Goal: Connect with others: Connect with others

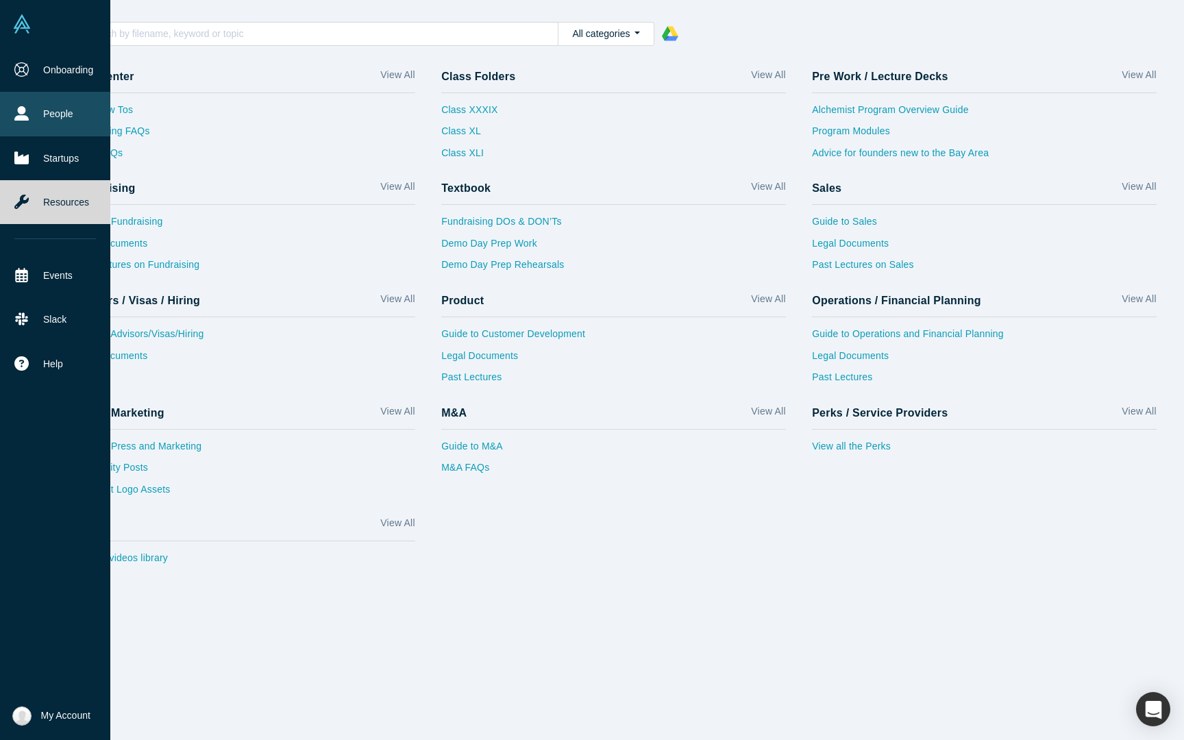
click at [48, 113] on link "People" at bounding box center [55, 114] width 110 height 44
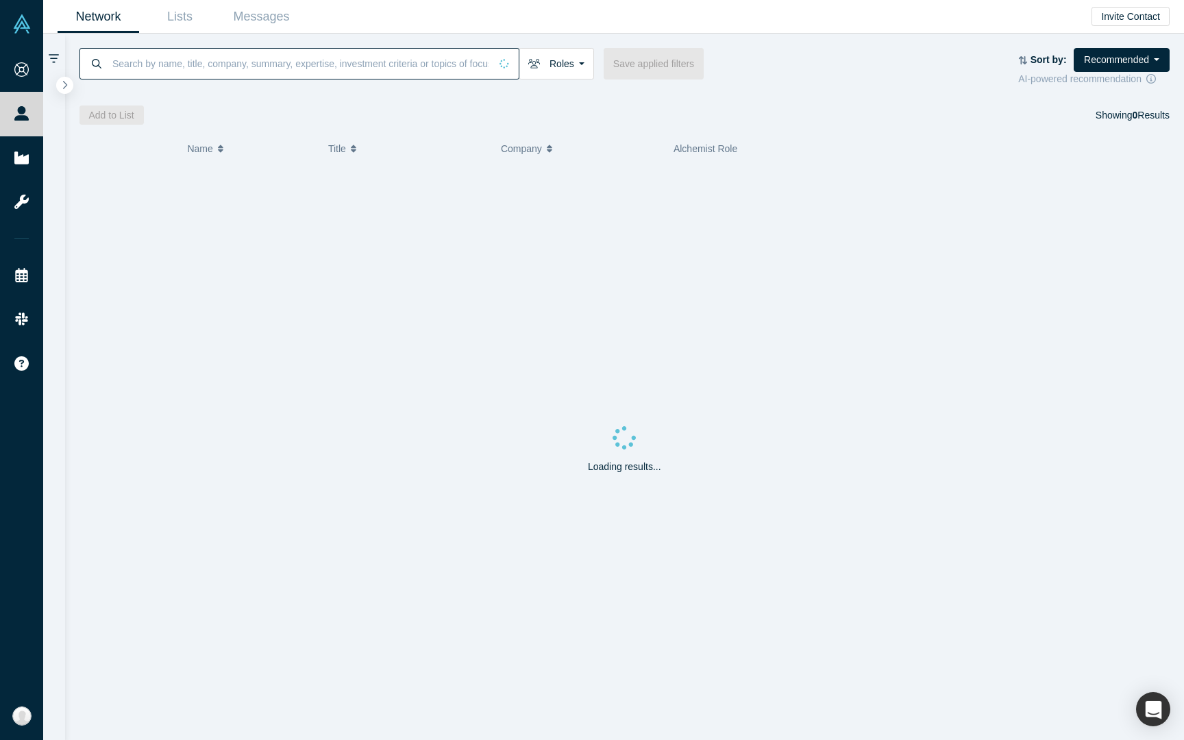
click at [157, 61] on input at bounding box center [300, 63] width 379 height 32
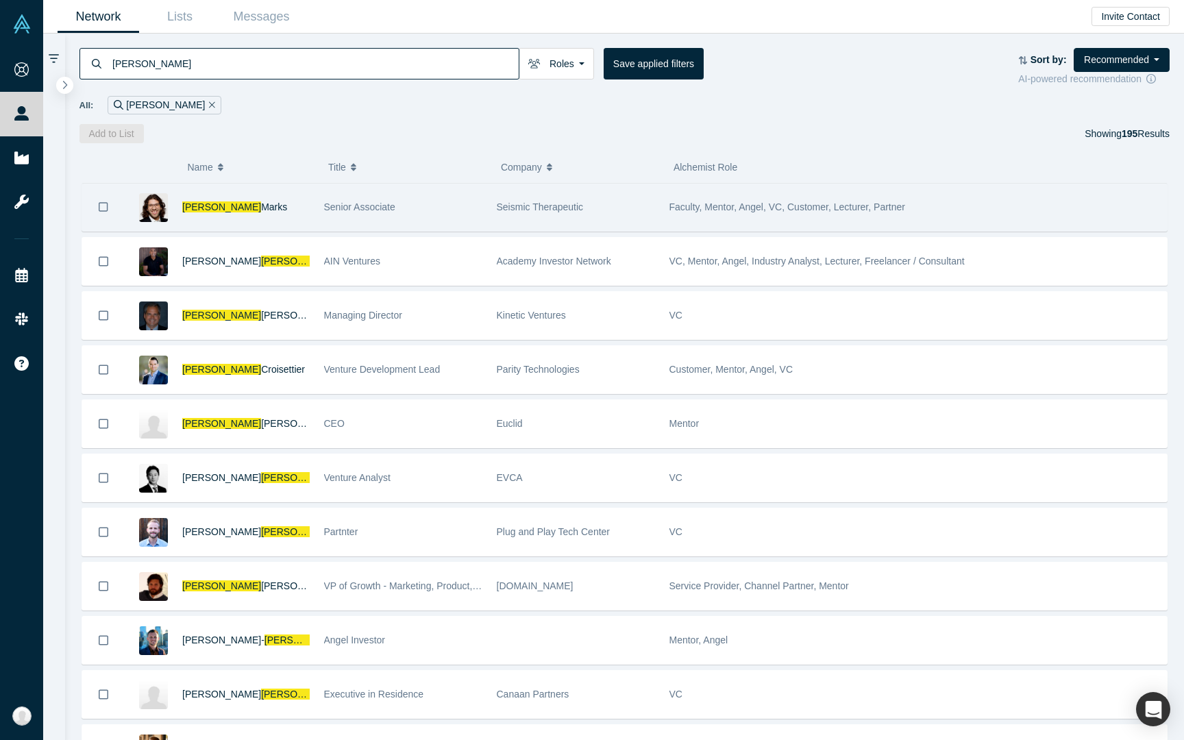
type input "[PERSON_NAME]"
click at [293, 216] on div "[PERSON_NAME]" at bounding box center [245, 207] width 127 height 47
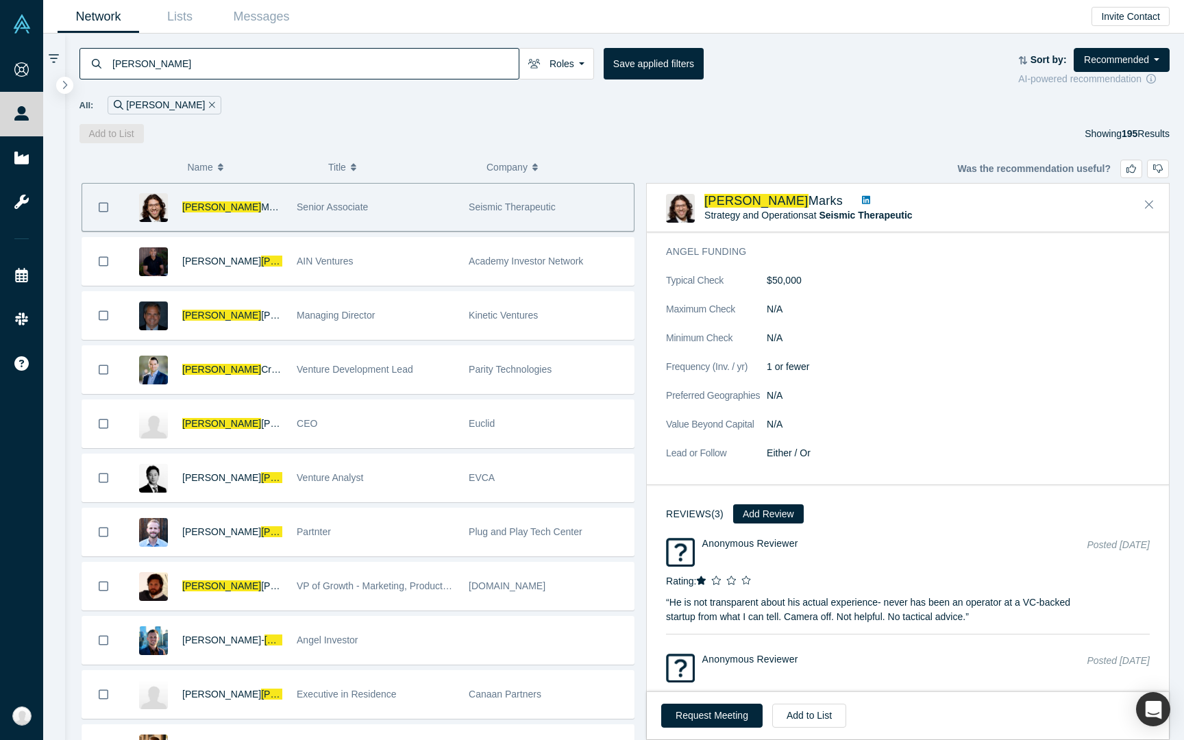
scroll to position [927, 0]
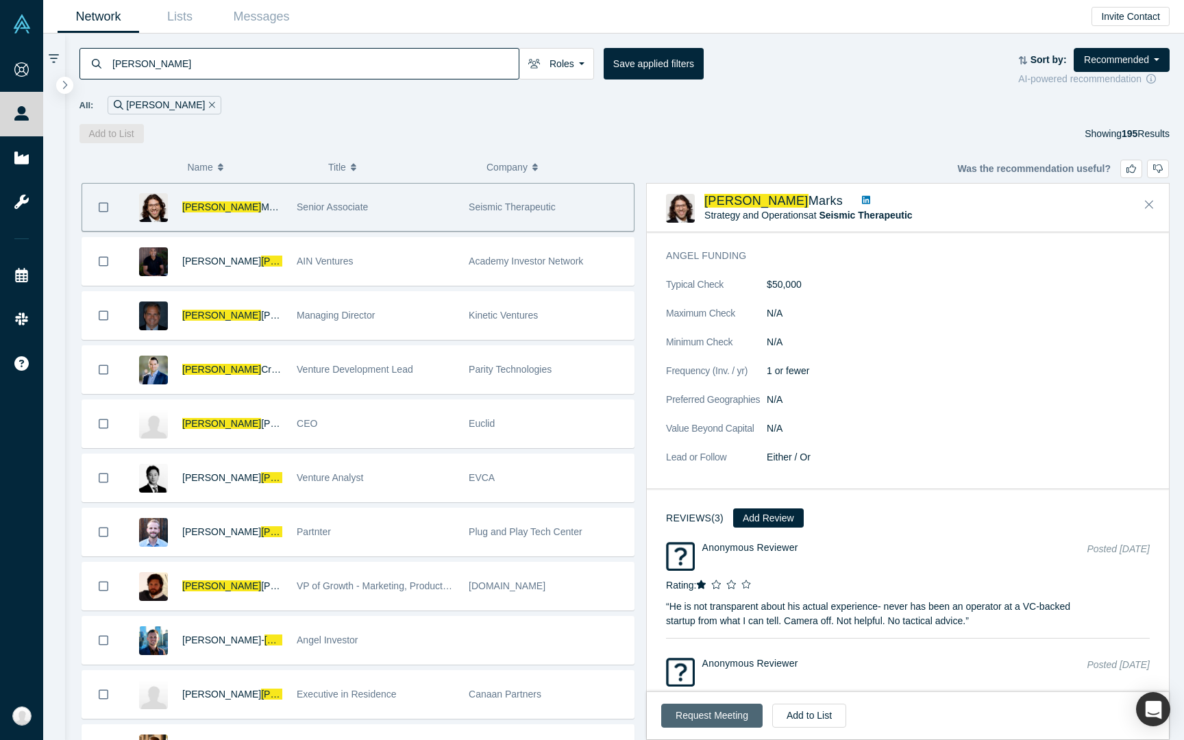
click at [711, 717] on button "Request Meeting" at bounding box center [711, 716] width 101 height 24
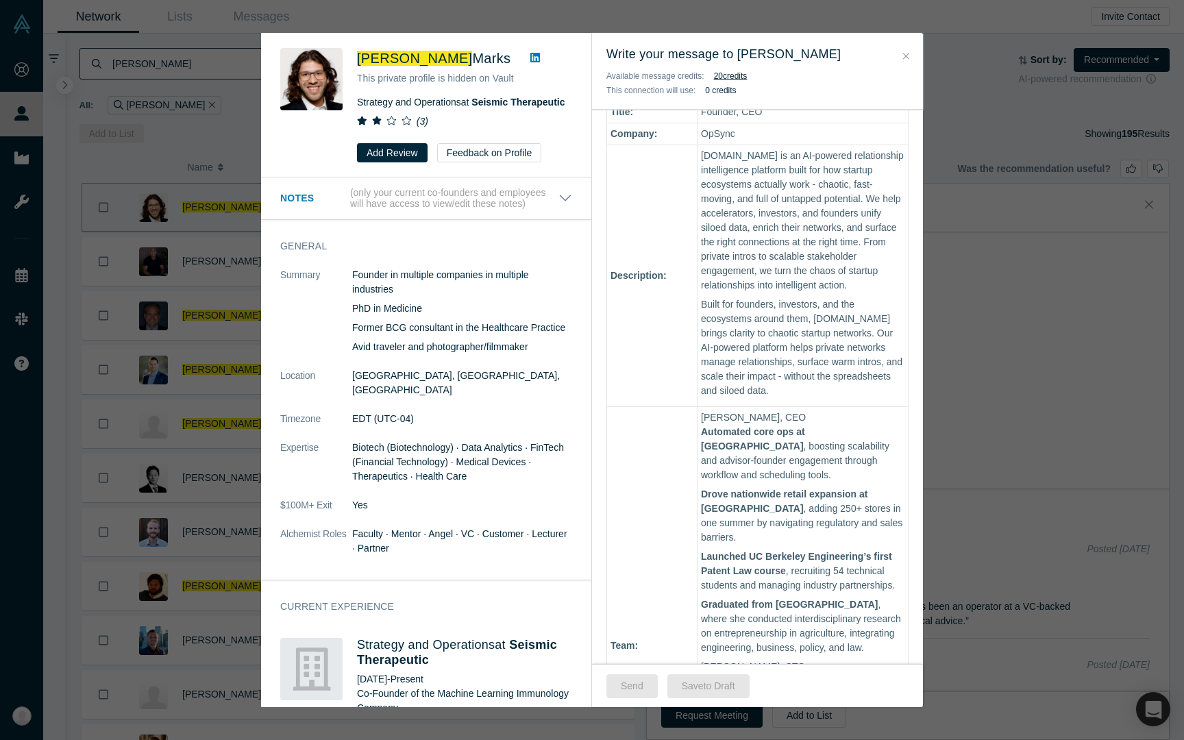
scroll to position [679, 0]
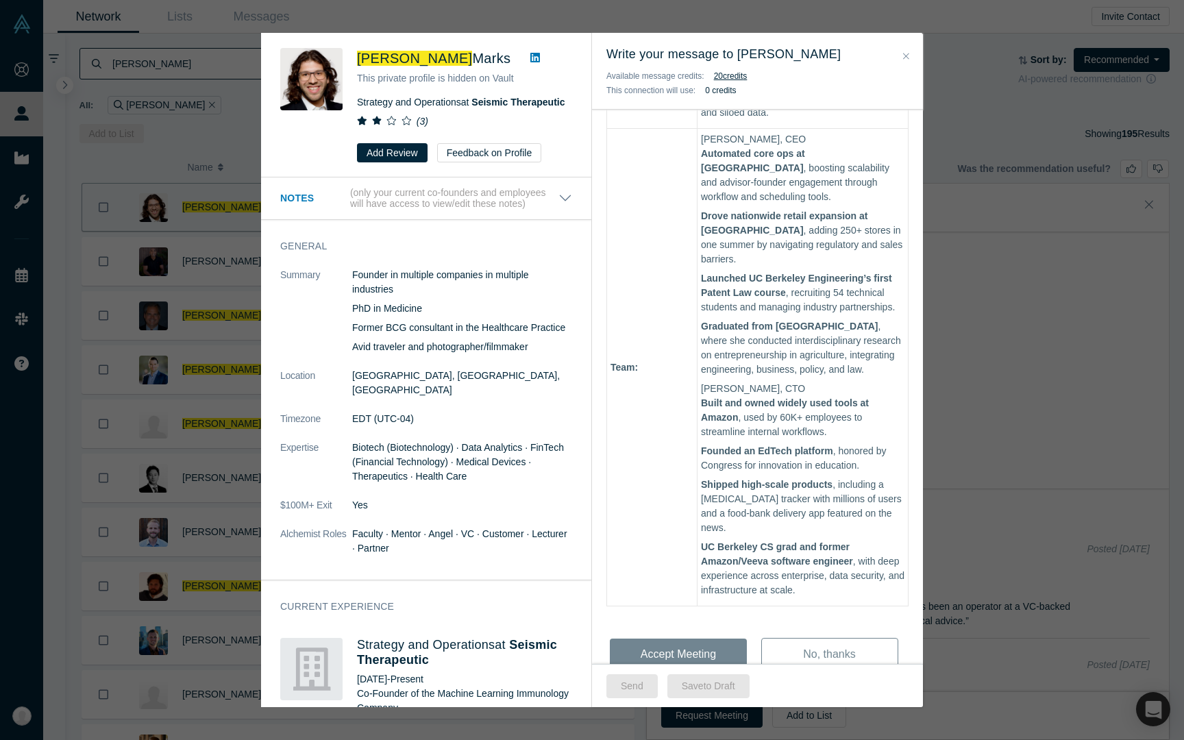
click at [904, 56] on icon "Close" at bounding box center [906, 56] width 6 height 10
